Goal: Task Accomplishment & Management: Manage account settings

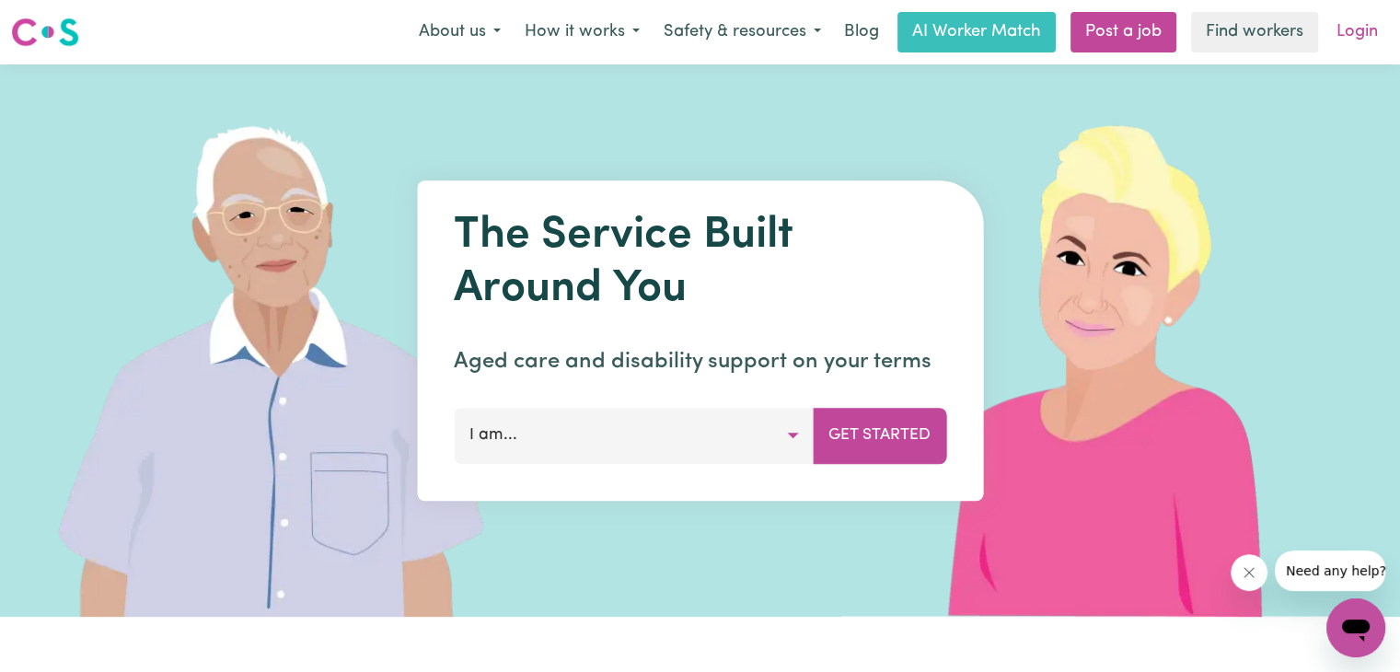
click at [1347, 33] on link "Login" at bounding box center [1357, 32] width 64 height 40
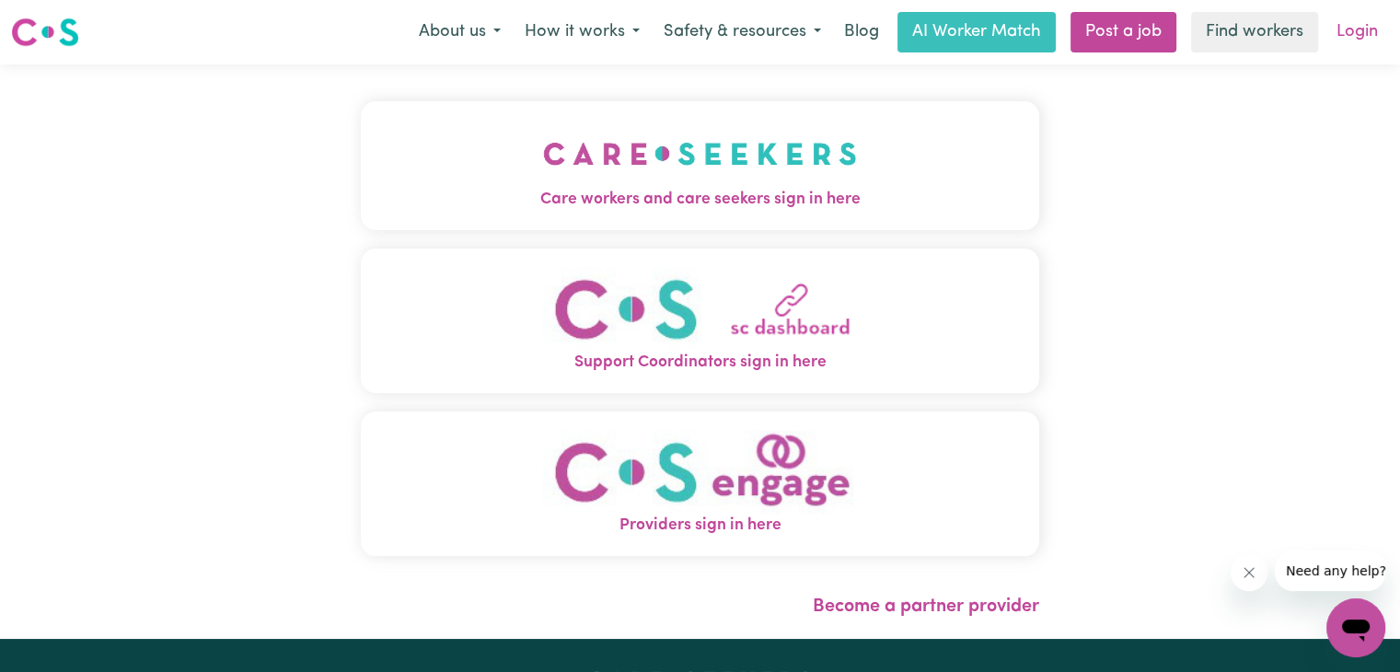
click at [1356, 33] on link "Login" at bounding box center [1357, 32] width 64 height 40
click at [816, 192] on span "Care workers and care seekers sign in here" at bounding box center [700, 200] width 678 height 24
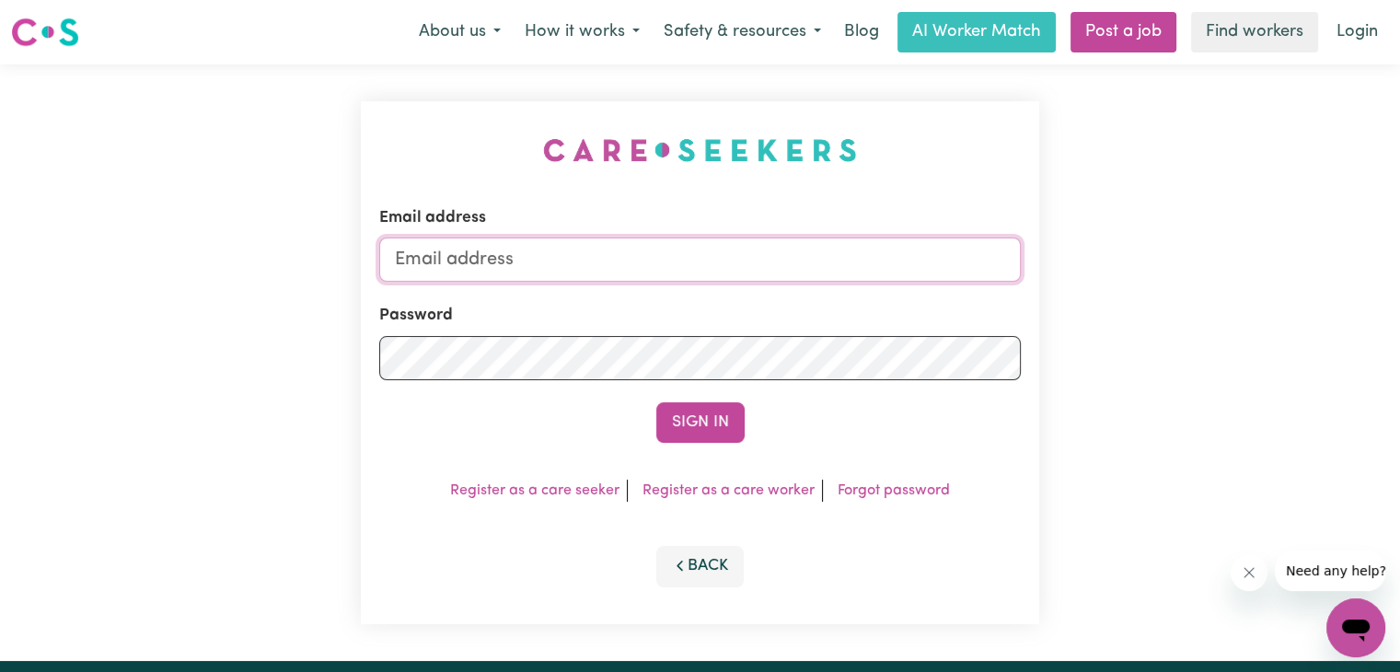
click at [681, 258] on input "Email address" at bounding box center [700, 259] width 642 height 44
paste input "[EMAIL_ADDRESS][DOMAIN_NAME]"
type input "[EMAIL_ADDRESS][DOMAIN_NAME]"
click at [711, 425] on button "Sign In" at bounding box center [700, 422] width 88 height 40
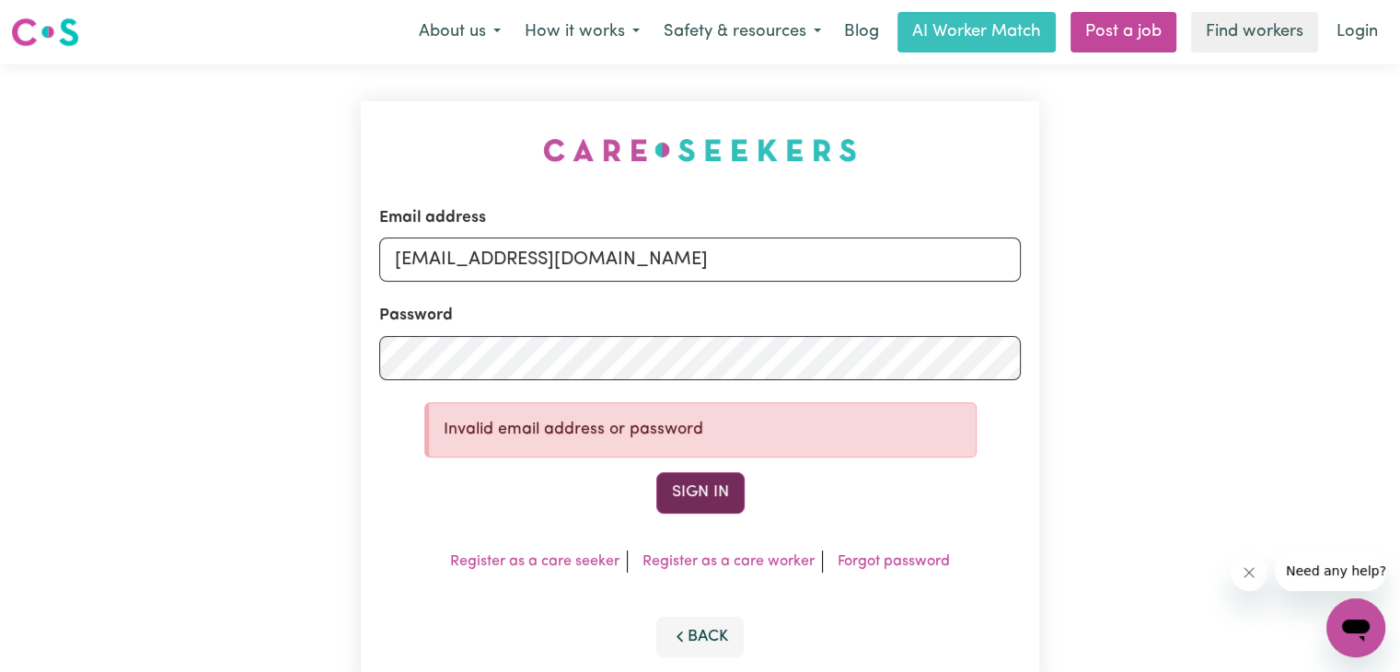
click at [715, 500] on button "Sign In" at bounding box center [700, 492] width 88 height 40
click at [355, 325] on div "Email address StevenLy@careseekers.com.au Password Invalid email address or pas…" at bounding box center [700, 397] width 700 height 666
click at [679, 489] on button "Sign In" at bounding box center [700, 492] width 88 height 40
click at [534, 387] on form "Email address StevenLy@careseekers.com.au Password Invalid email address or pas…" at bounding box center [700, 359] width 642 height 307
click at [656, 472] on button "Sign In" at bounding box center [700, 492] width 88 height 40
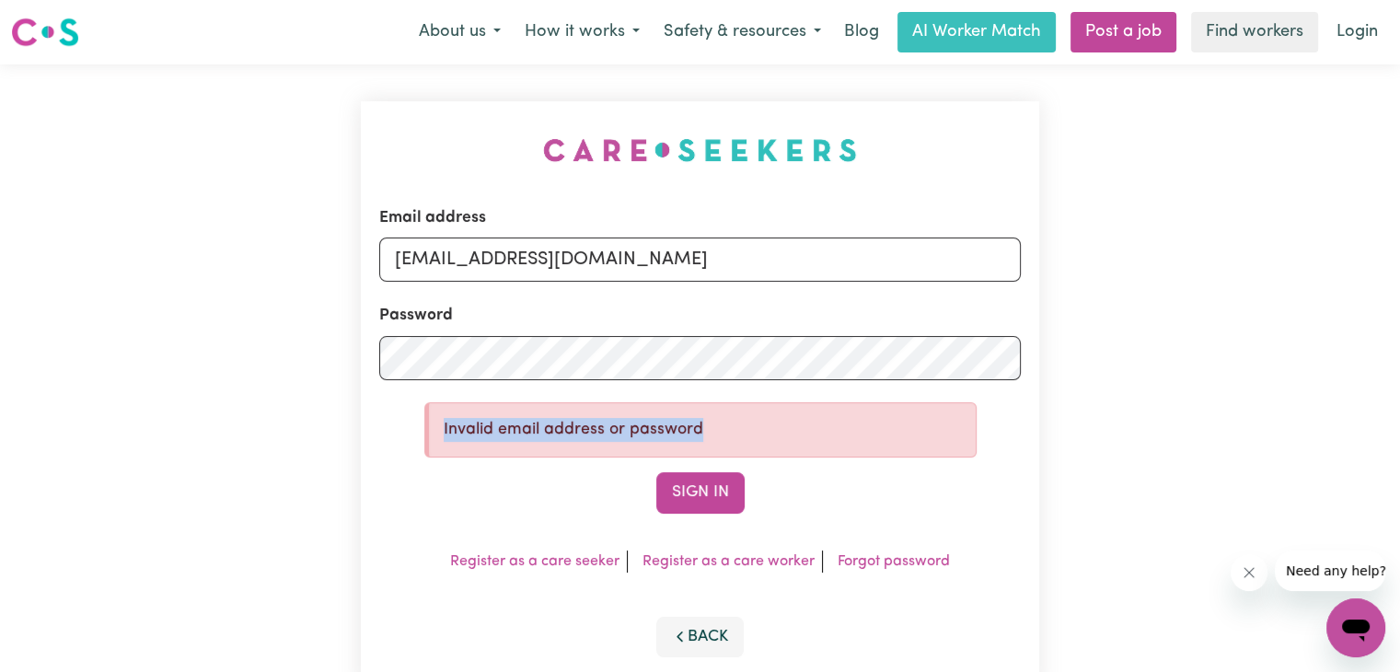
drag, startPoint x: 711, startPoint y: 416, endPoint x: 445, endPoint y: 411, distance: 267.0
click at [445, 411] on div "Invalid email address or password" at bounding box center [700, 429] width 552 height 55
copy p "Invalid email address or password"
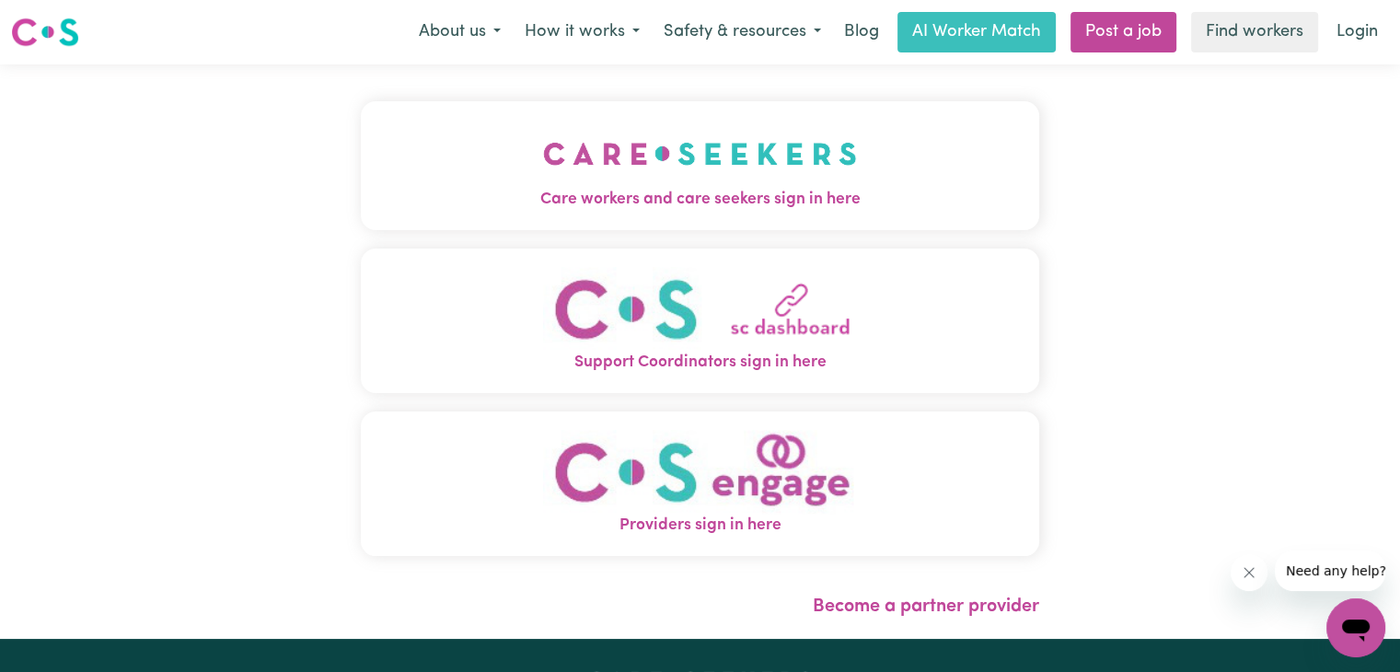
click at [810, 188] on span "Care workers and care seekers sign in here" at bounding box center [700, 200] width 678 height 24
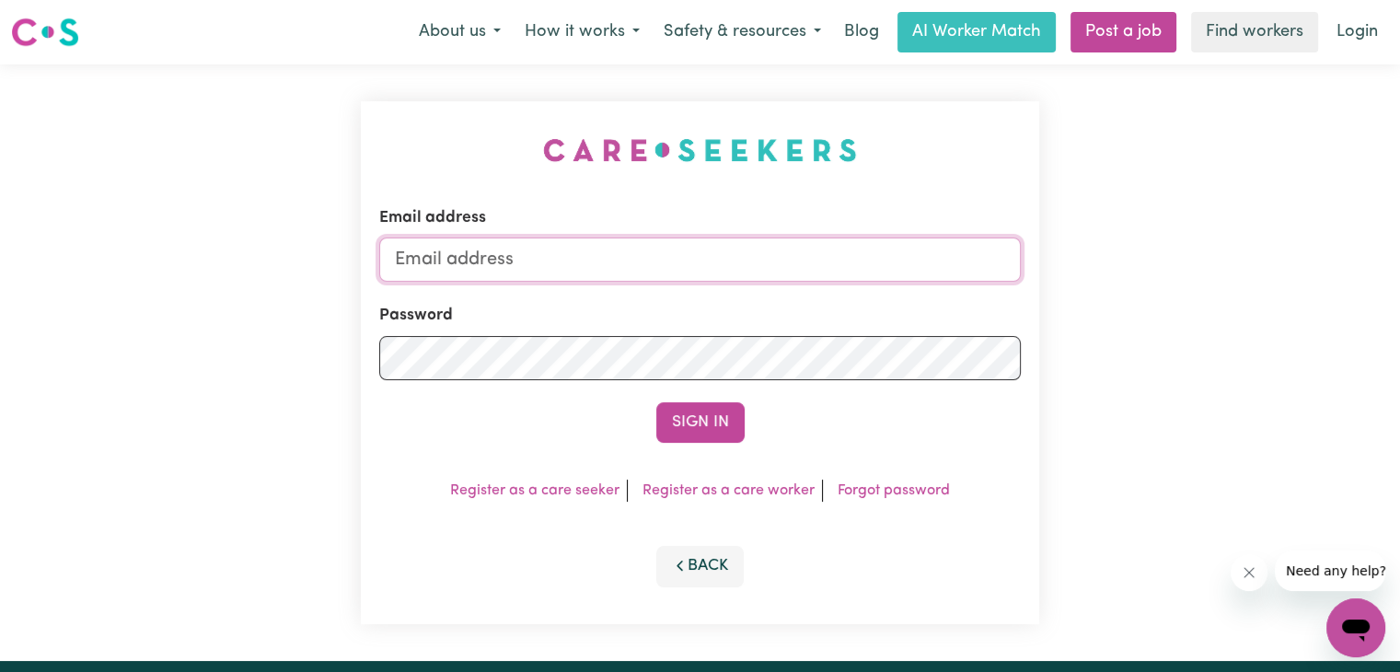
click at [766, 256] on input "Email address" at bounding box center [700, 259] width 642 height 44
type input "[PERSON_NAME][EMAIL_ADDRESS][DOMAIN_NAME]"
click at [656, 402] on button "Sign In" at bounding box center [700, 422] width 88 height 40
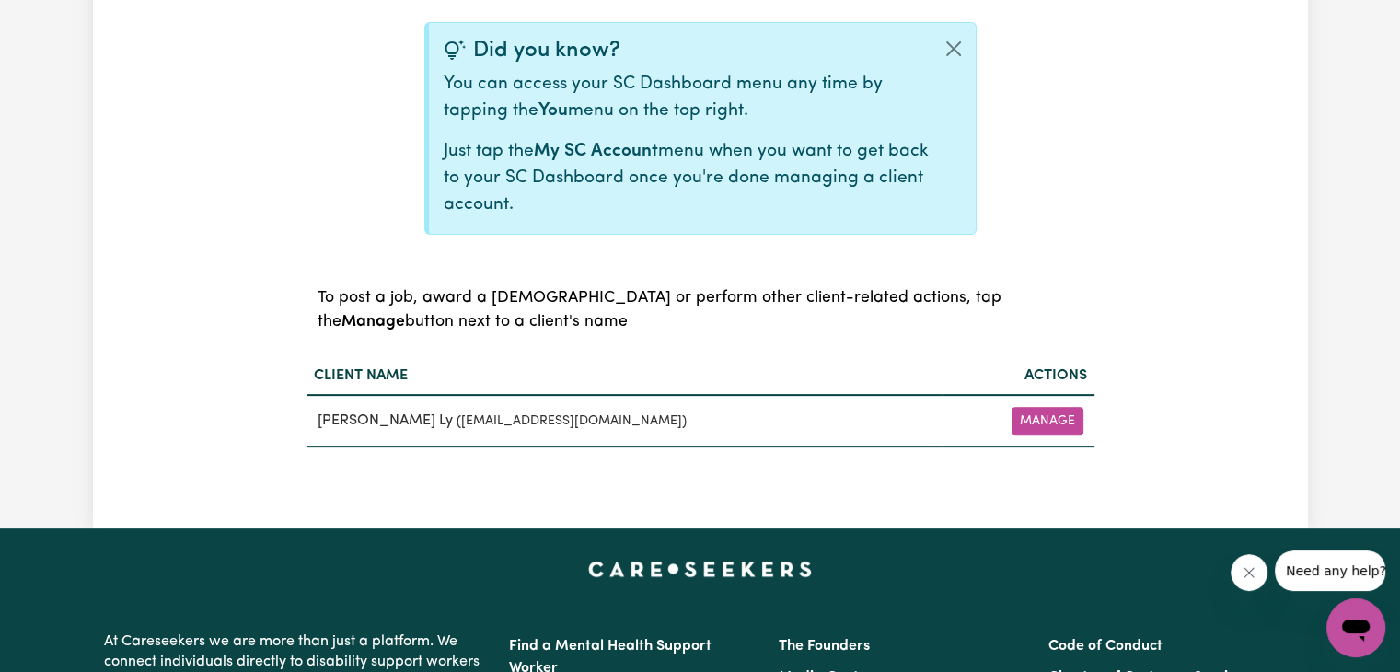
scroll to position [515, 0]
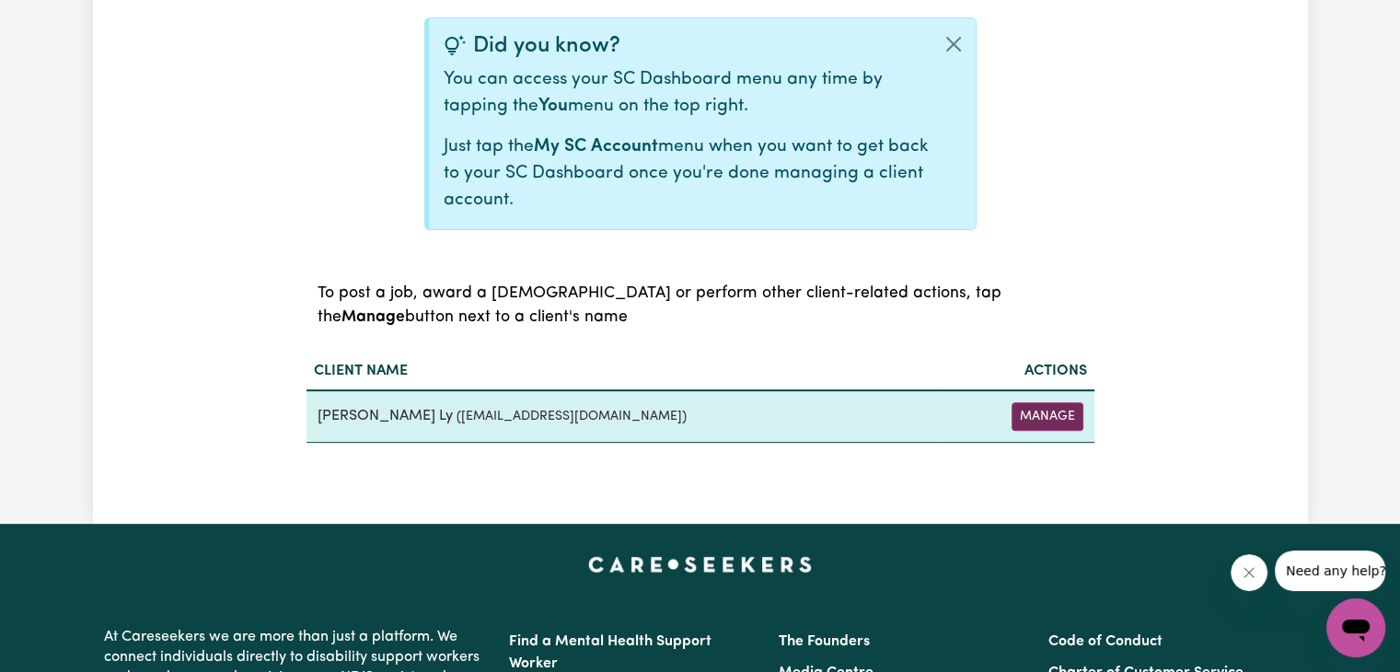
click at [1047, 415] on button "Manage" at bounding box center [1048, 416] width 72 height 29
